Goal: Find specific page/section: Find specific page/section

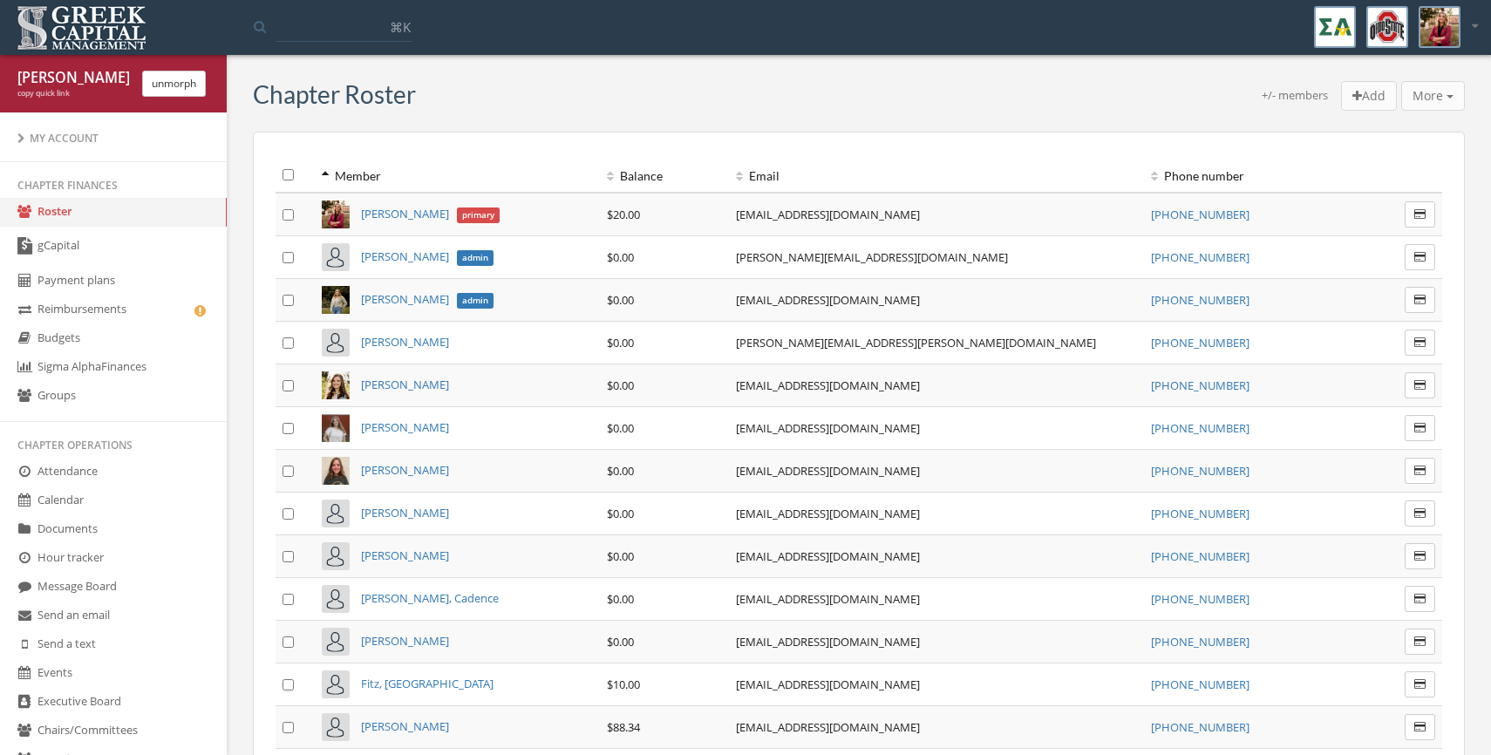
click at [103, 395] on link "Groups" at bounding box center [113, 396] width 227 height 29
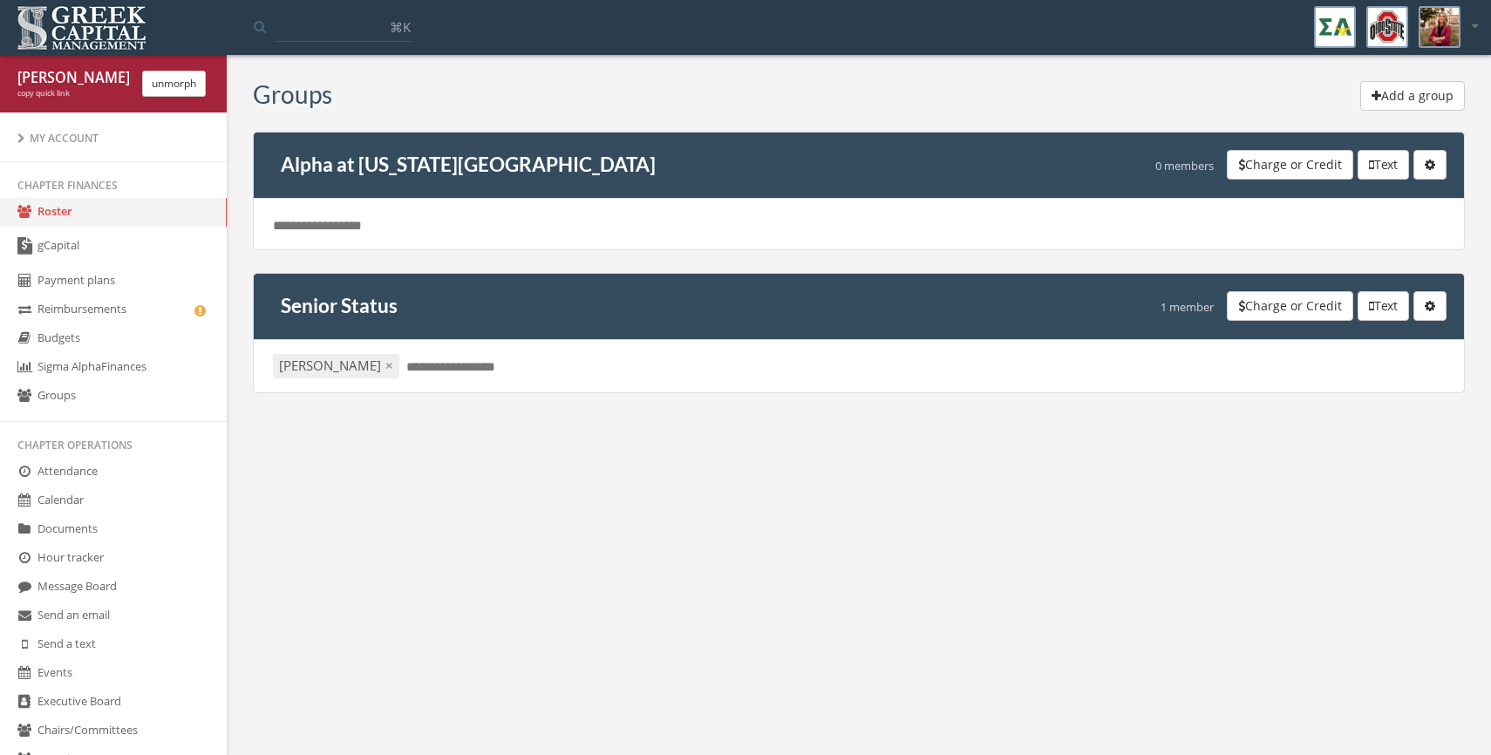
click at [86, 200] on link "Roster" at bounding box center [113, 212] width 227 height 29
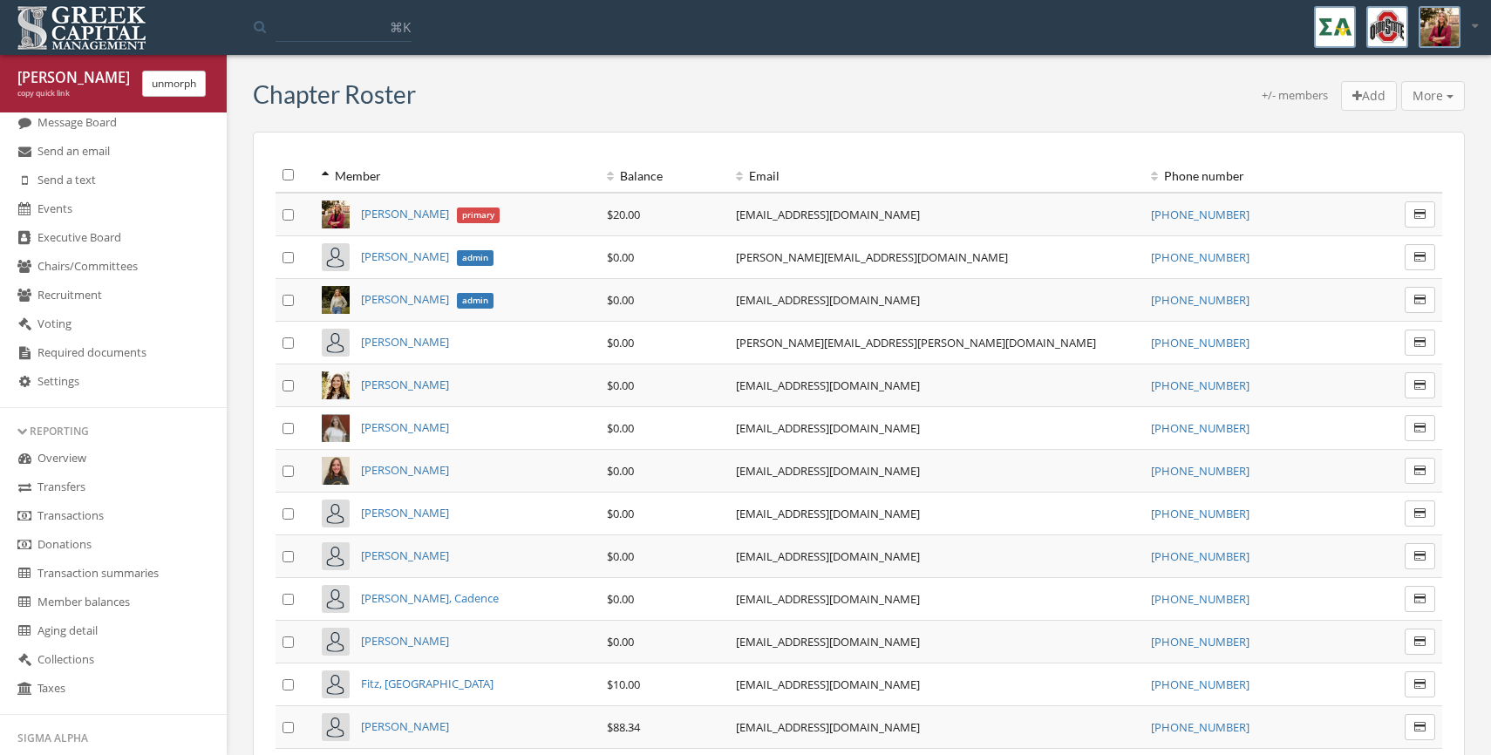
scroll to position [460, 0]
click at [104, 288] on link "Recruitment" at bounding box center [113, 300] width 227 height 29
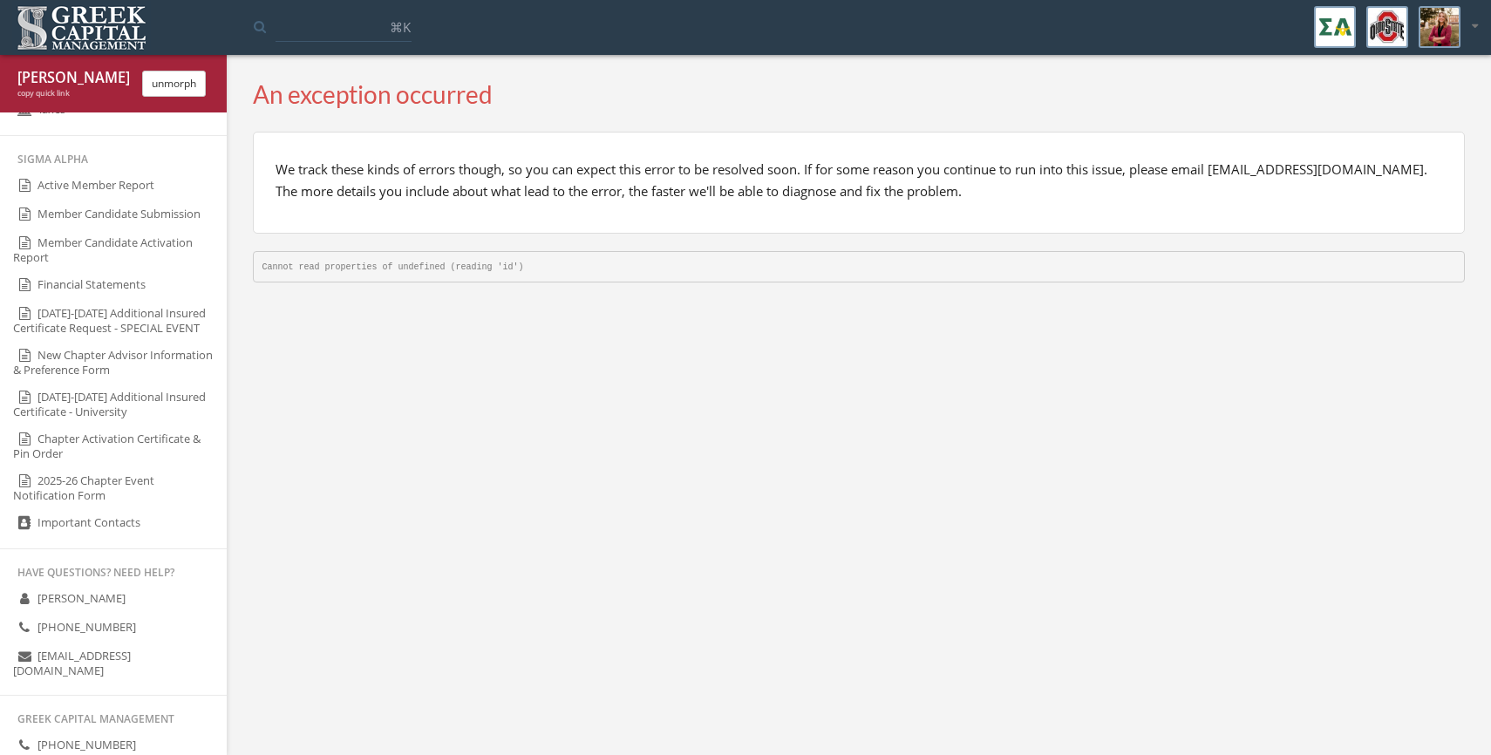
scroll to position [1050, 0]
click at [170, 79] on button "unmorph" at bounding box center [174, 84] width 64 height 26
